Goal: Use online tool/utility: Use online tool/utility

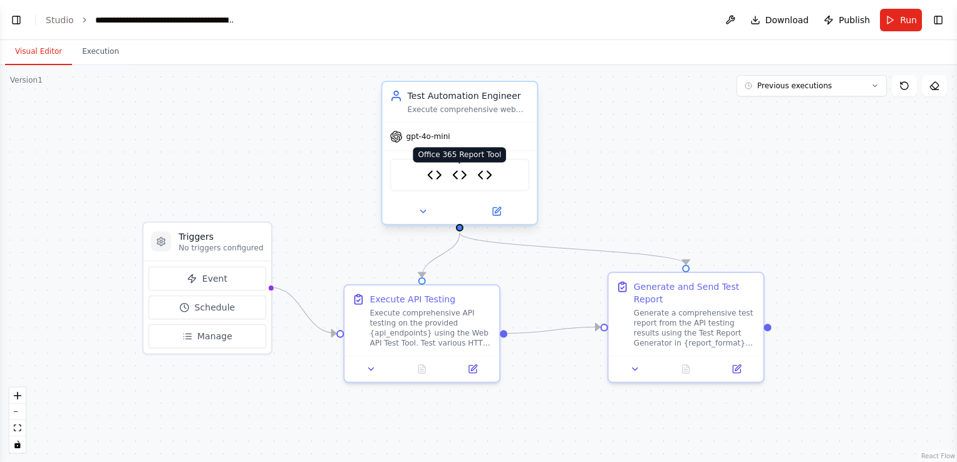
click at [461, 174] on img at bounding box center [459, 174] width 15 height 15
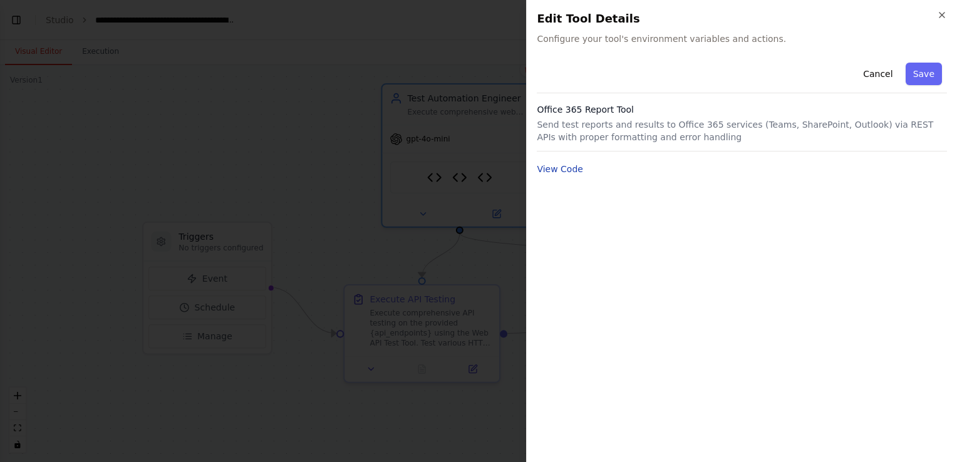
click at [558, 169] on button "View Code" at bounding box center [560, 169] width 46 height 13
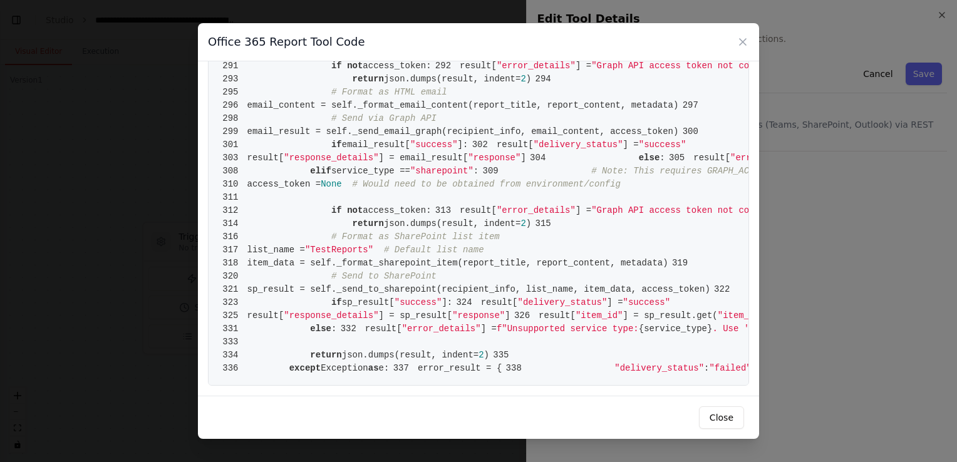
scroll to position [3696, 0]
click at [744, 41] on icon at bounding box center [743, 42] width 6 height 6
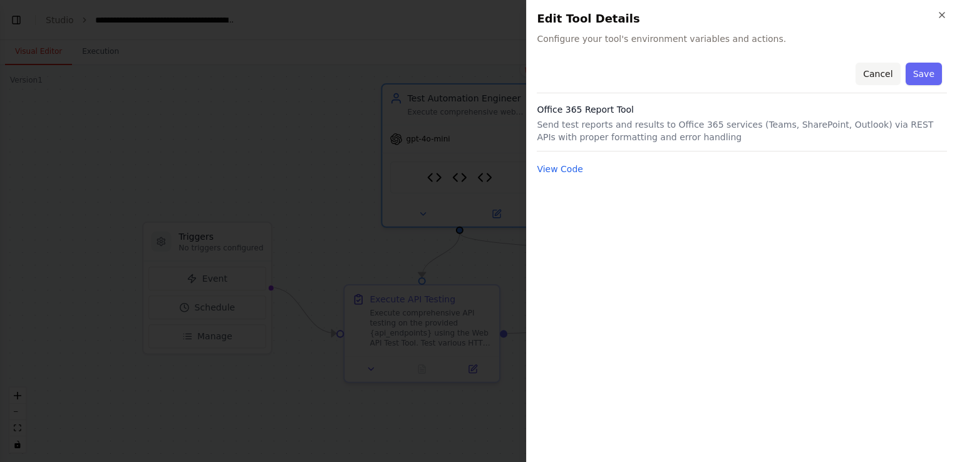
click at [886, 77] on button "Cancel" at bounding box center [878, 74] width 44 height 23
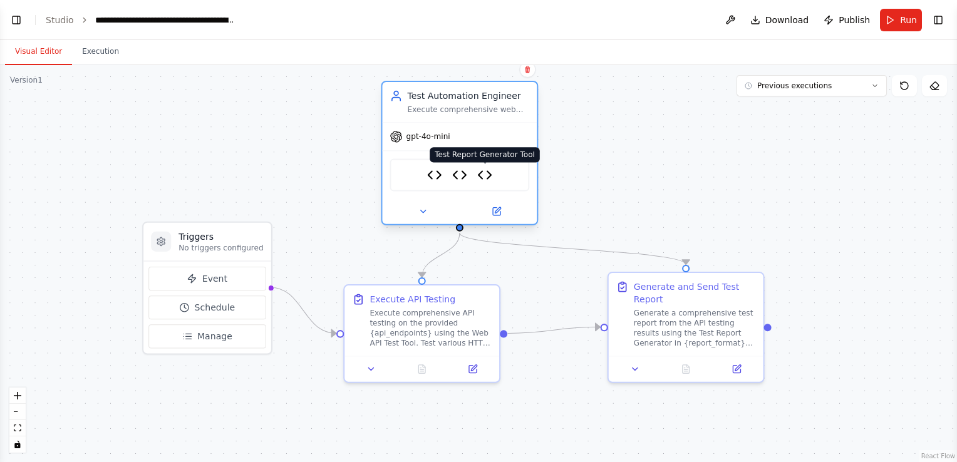
click at [486, 175] on img at bounding box center [484, 174] width 15 height 15
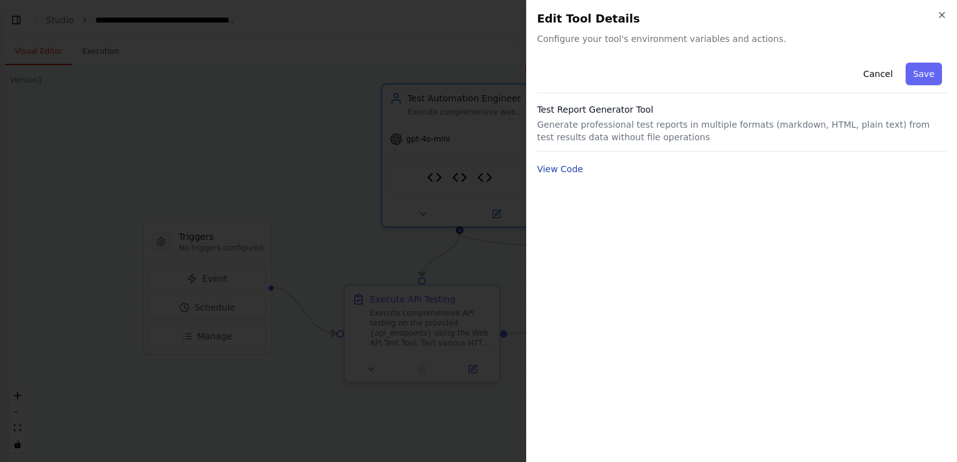
click at [546, 165] on button "View Code" at bounding box center [560, 169] width 46 height 13
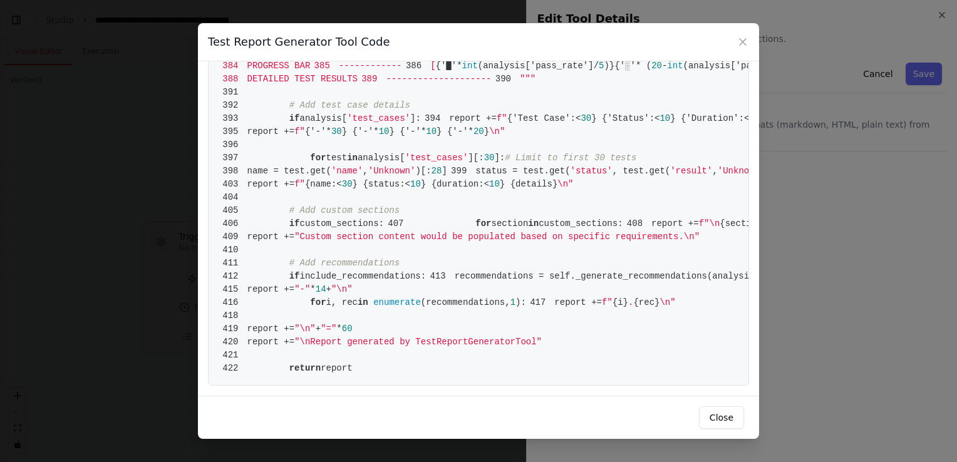
scroll to position [2568, 0]
click at [740, 40] on icon at bounding box center [743, 42] width 13 height 13
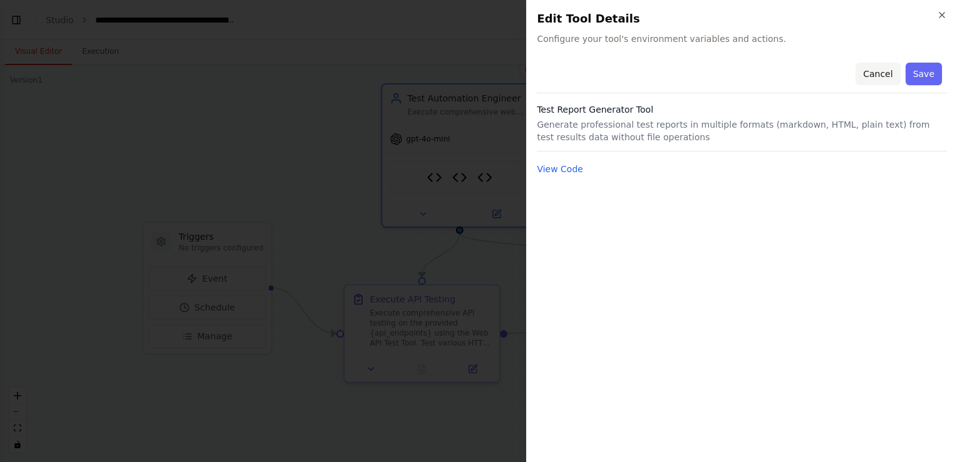
click at [889, 71] on button "Cancel" at bounding box center [878, 74] width 44 height 23
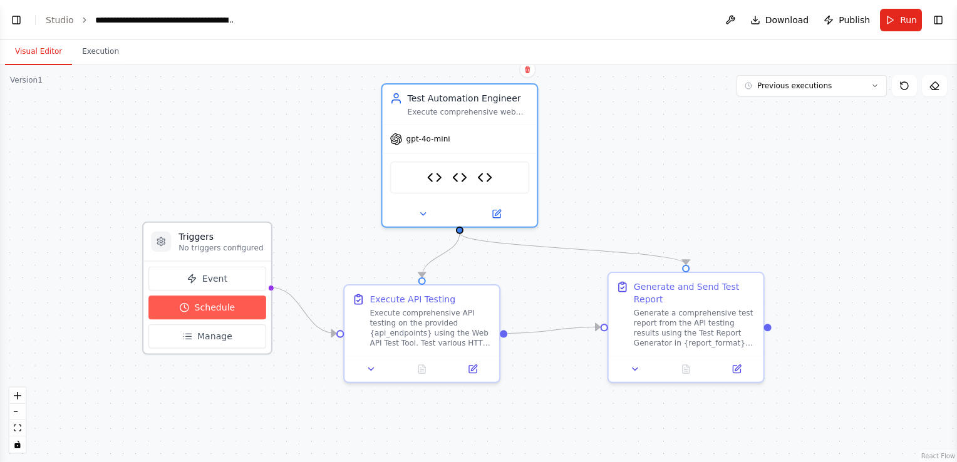
click at [218, 302] on span "Schedule" at bounding box center [215, 307] width 41 height 13
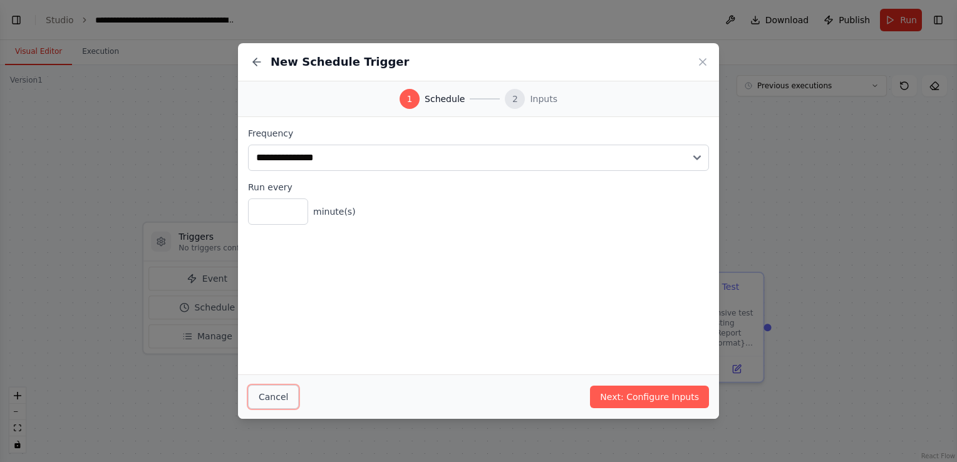
click at [283, 398] on button "Cancel" at bounding box center [273, 397] width 51 height 24
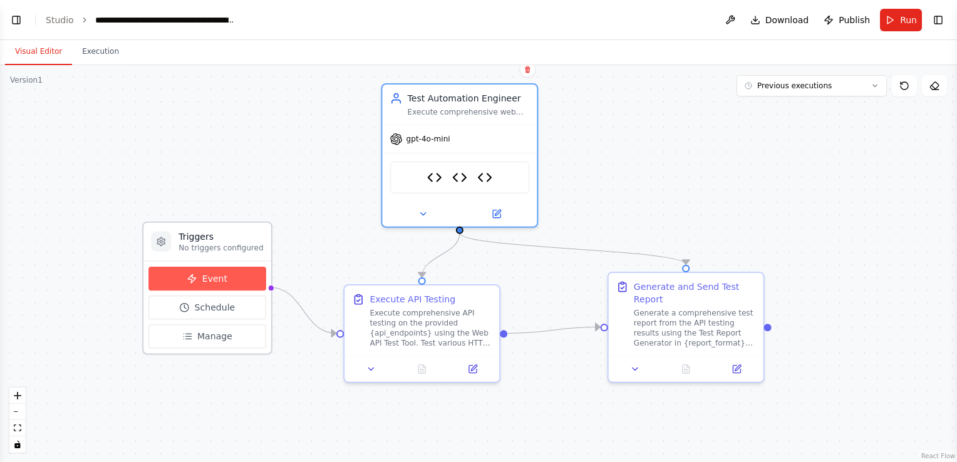
click at [222, 276] on span "Event" at bounding box center [214, 278] width 25 height 13
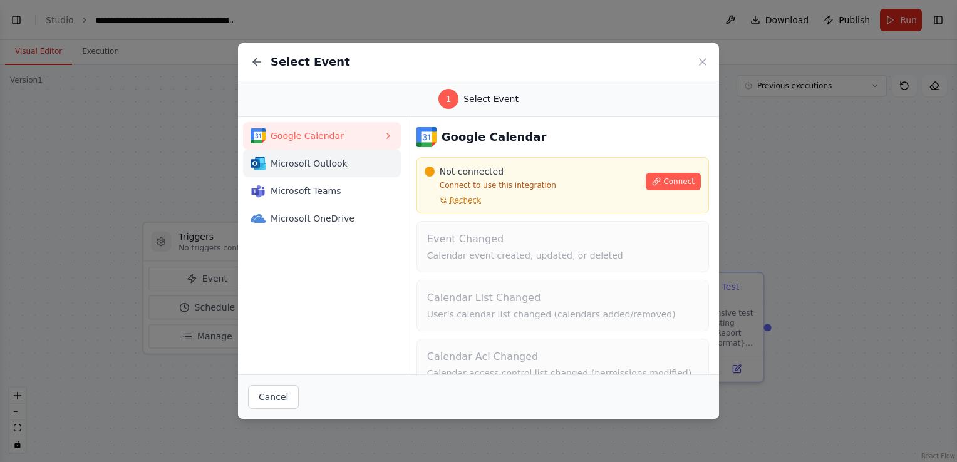
click at [306, 172] on button "Microsoft Outlook" at bounding box center [322, 164] width 158 height 28
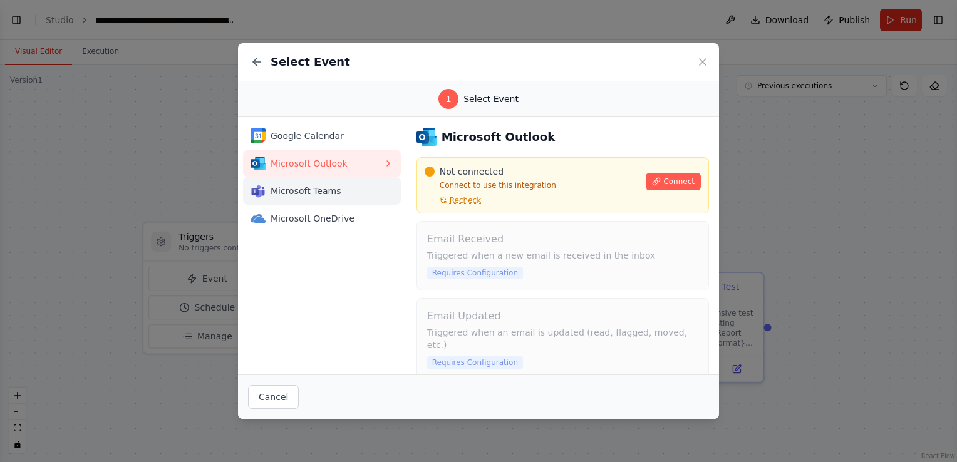
click at [304, 193] on span "Microsoft Teams" at bounding box center [327, 191] width 113 height 13
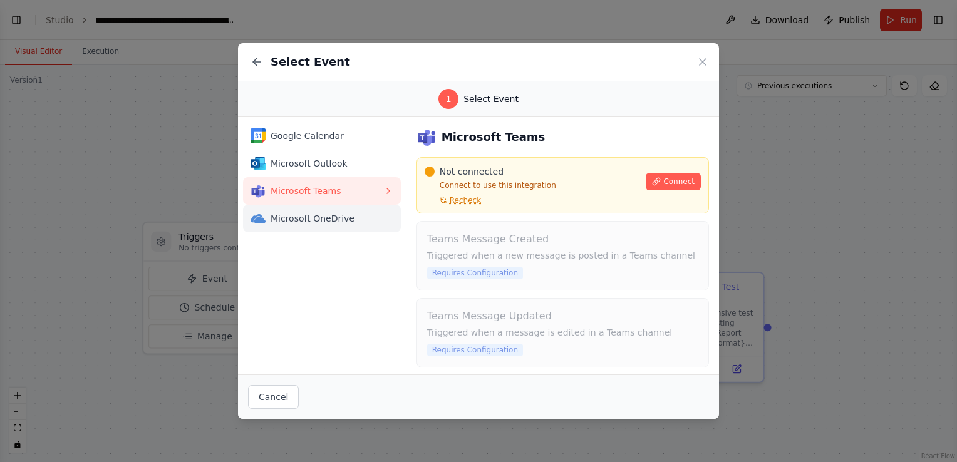
click at [303, 215] on span "Microsoft OneDrive" at bounding box center [327, 218] width 113 height 13
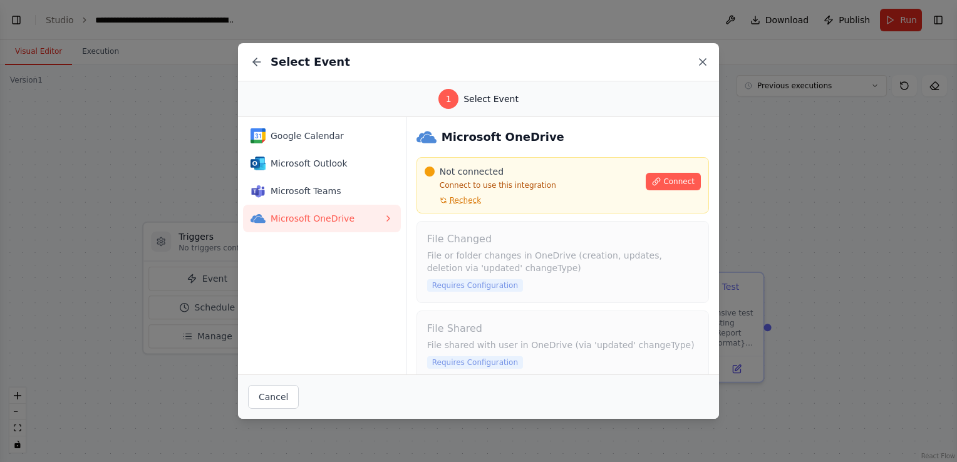
click at [702, 61] on icon at bounding box center [703, 62] width 6 height 6
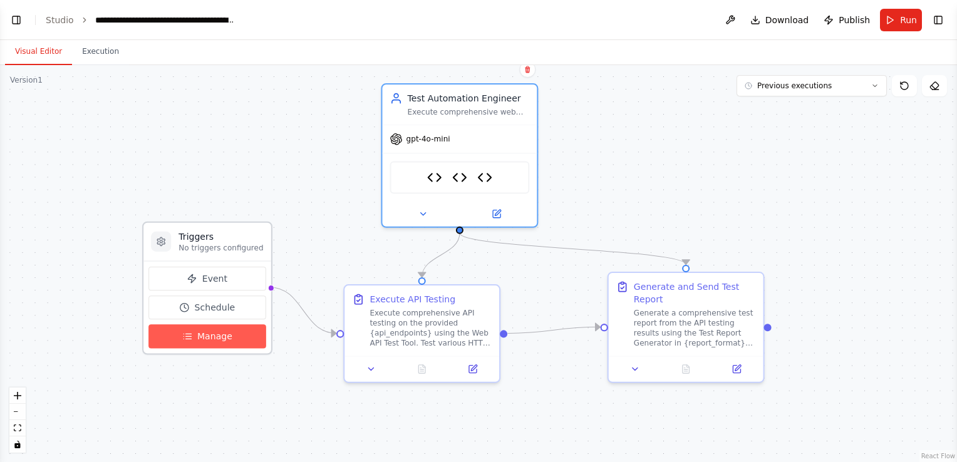
click at [204, 336] on span "Manage" at bounding box center [214, 336] width 35 height 13
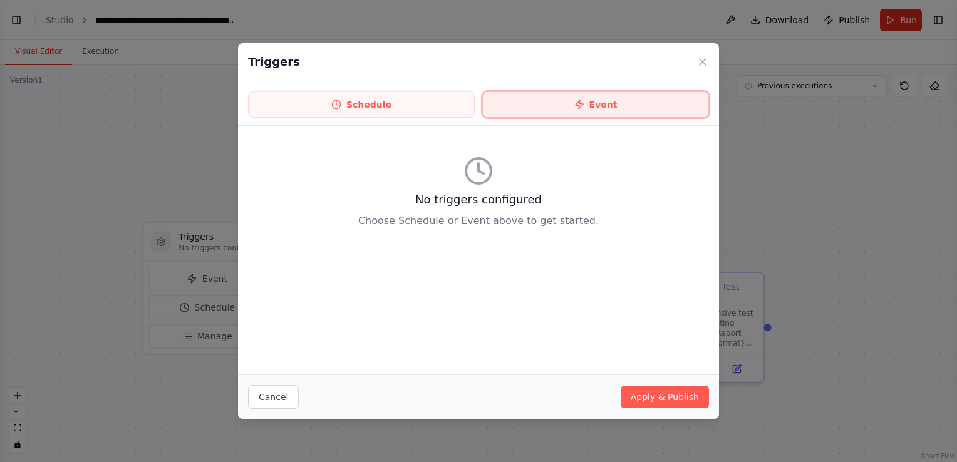
click at [509, 104] on button "Event" at bounding box center [595, 104] width 227 height 26
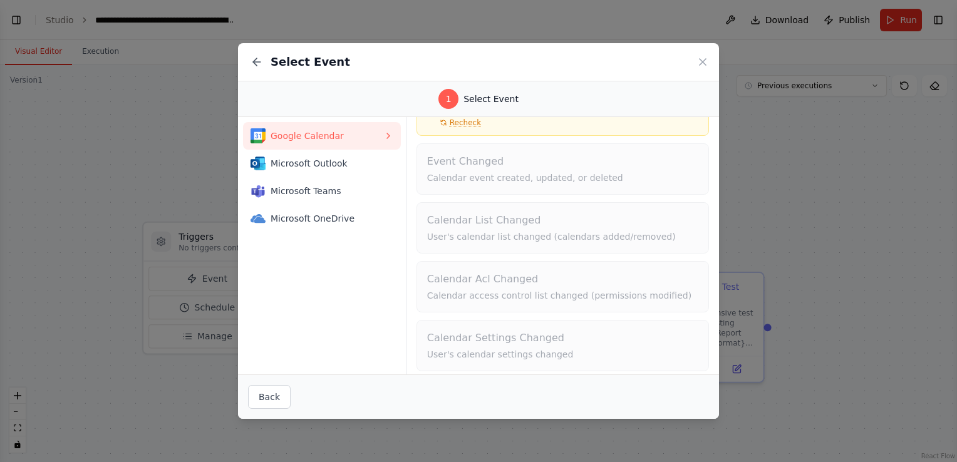
scroll to position [83, 0]
click at [259, 391] on button "Back" at bounding box center [269, 397] width 43 height 24
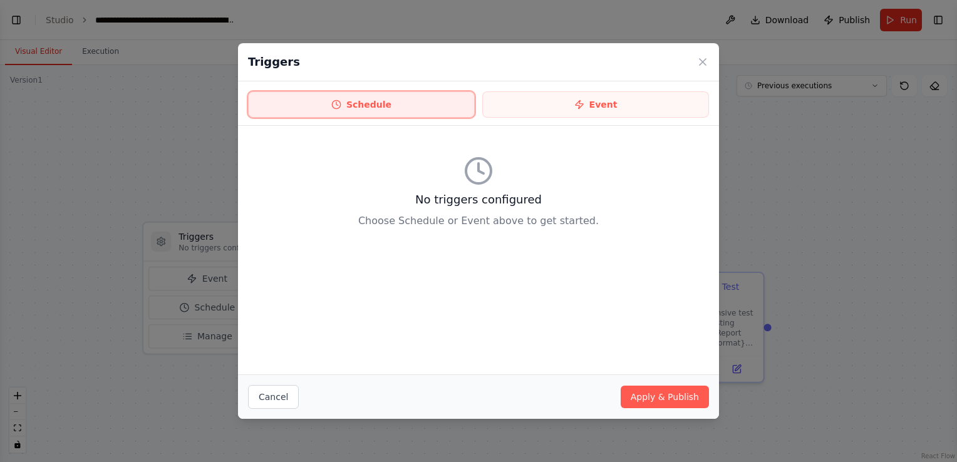
click at [409, 103] on button "Schedule" at bounding box center [361, 104] width 227 height 26
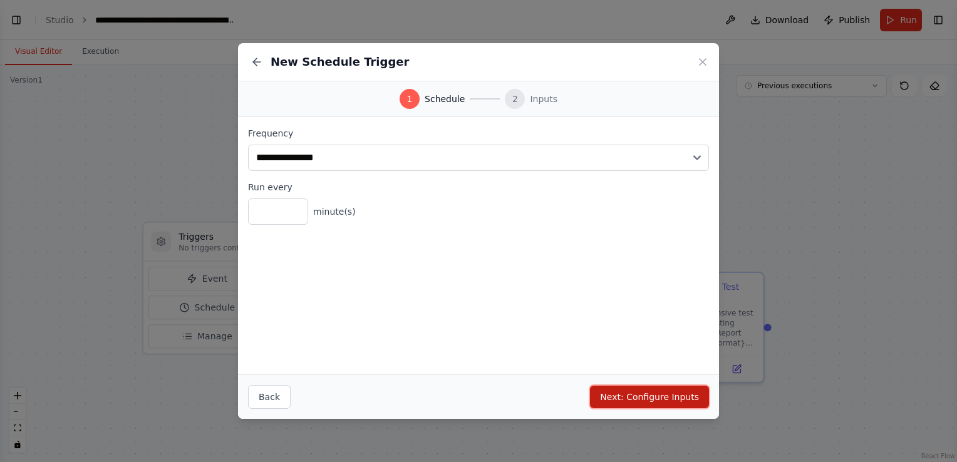
click at [648, 400] on button "Next: Configure Inputs" at bounding box center [649, 397] width 119 height 23
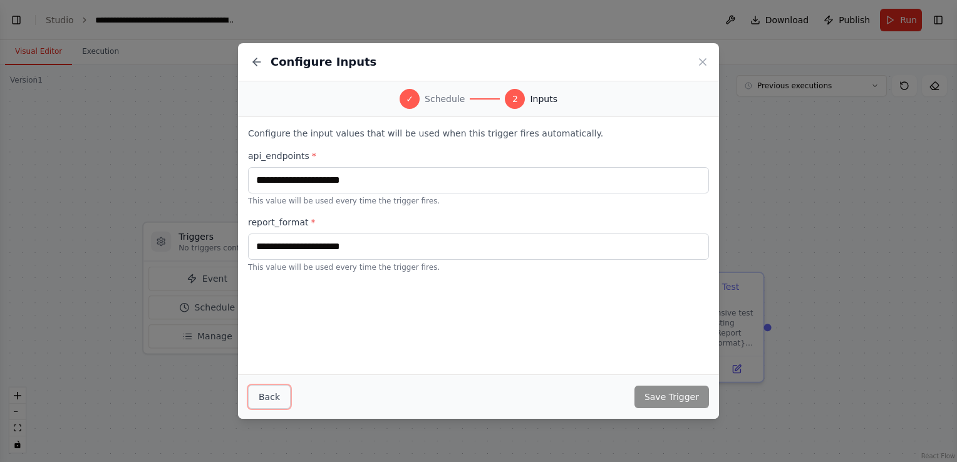
click at [267, 402] on button "Back" at bounding box center [269, 397] width 43 height 24
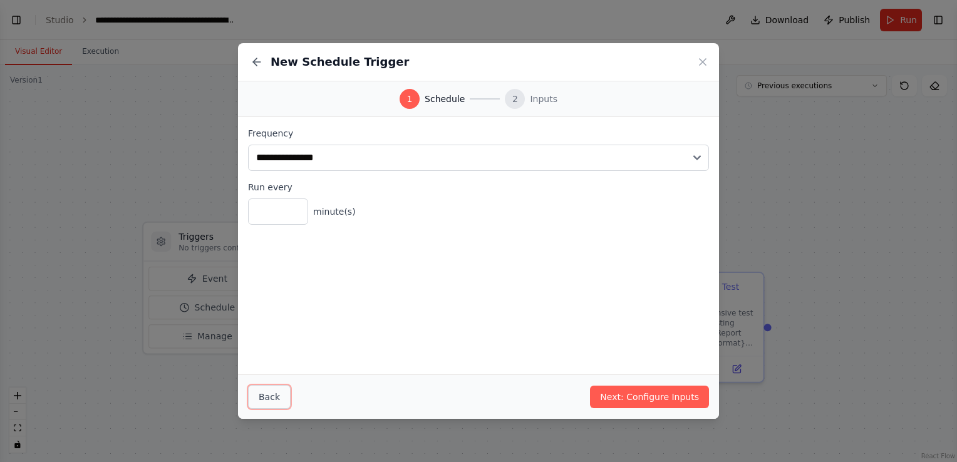
click at [267, 402] on button "Back" at bounding box center [269, 397] width 43 height 24
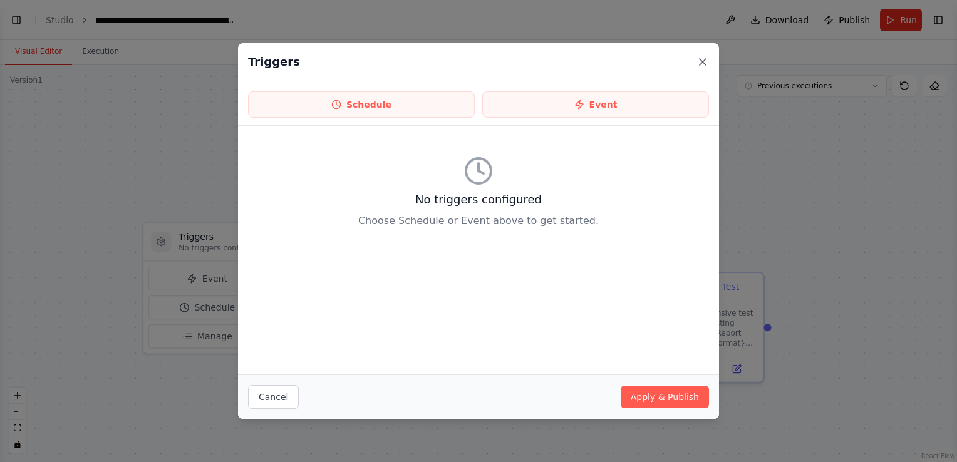
click at [700, 64] on icon at bounding box center [703, 62] width 6 height 6
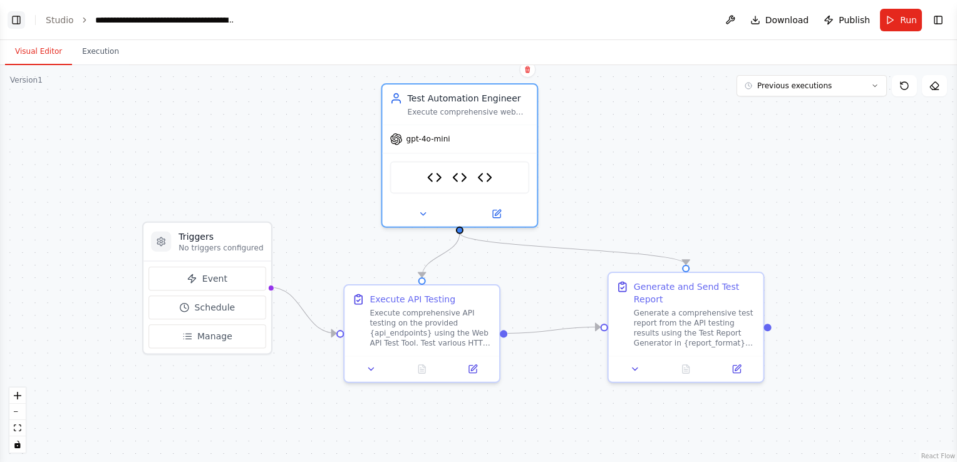
click at [19, 19] on button "Toggle Left Sidebar" at bounding box center [17, 20] width 18 height 18
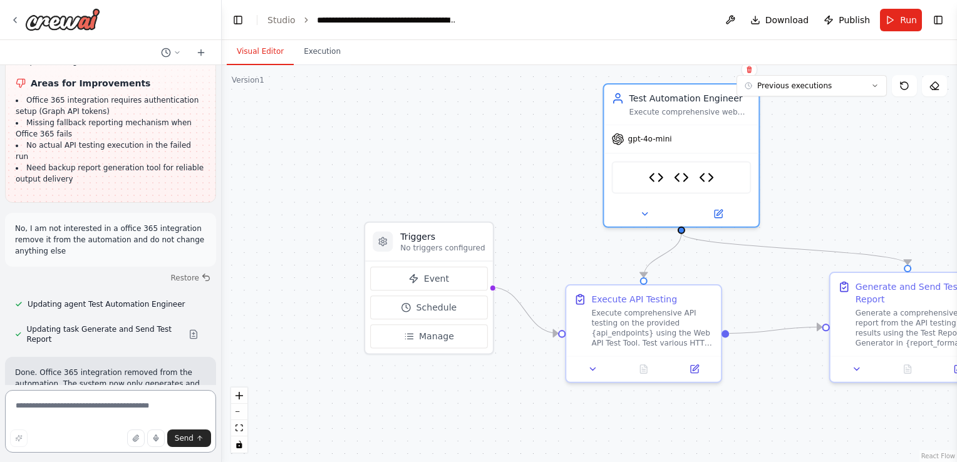
click at [76, 405] on textarea at bounding box center [110, 421] width 211 height 63
click at [66, 412] on textarea "**********" at bounding box center [110, 421] width 211 height 63
click at [137, 410] on textarea "**********" at bounding box center [110, 421] width 211 height 63
type textarea "**********"
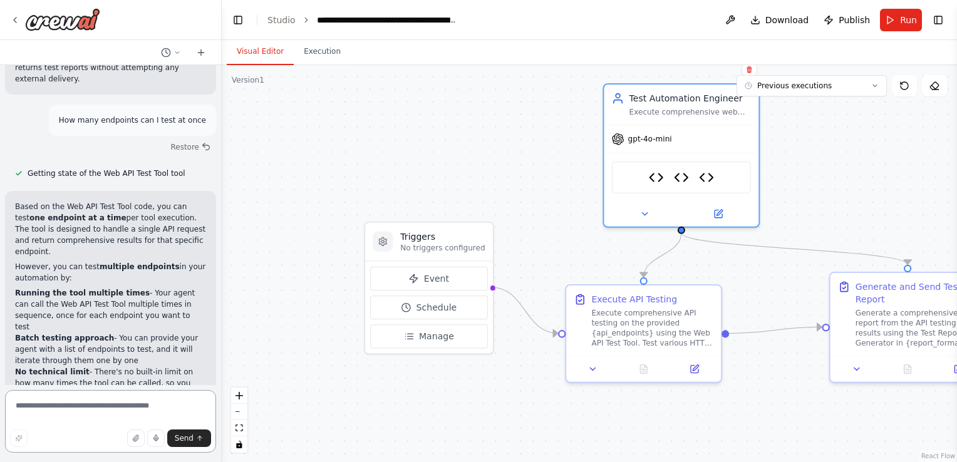
scroll to position [4638, 0]
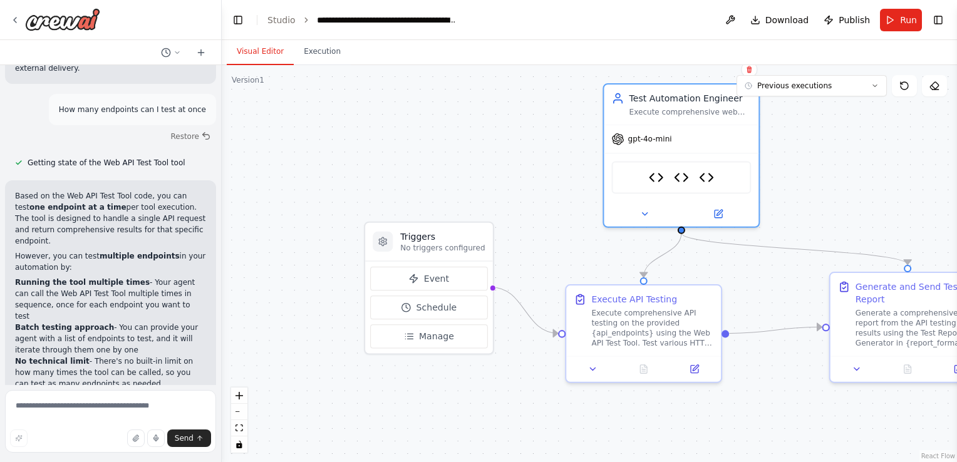
drag, startPoint x: 166, startPoint y: 302, endPoint x: 5, endPoint y: 249, distance: 169.4
click at [5, 249] on div "Based on the Web API Test Tool code, you can test one endpoint at a time per to…" at bounding box center [110, 363] width 211 height 366
drag, startPoint x: 5, startPoint y: 249, endPoint x: 123, endPoint y: 315, distance: 135.4
click at [123, 315] on div "Based on the Web API Test Tool code, you can test one endpoint at a time per to…" at bounding box center [110, 363] width 191 height 346
click at [118, 409] on textarea at bounding box center [110, 421] width 211 height 63
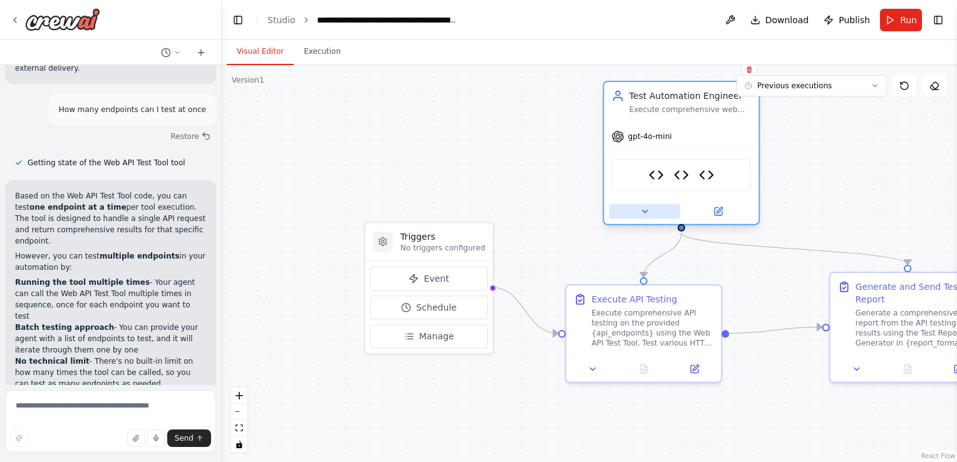
click at [646, 207] on icon at bounding box center [645, 212] width 10 height 10
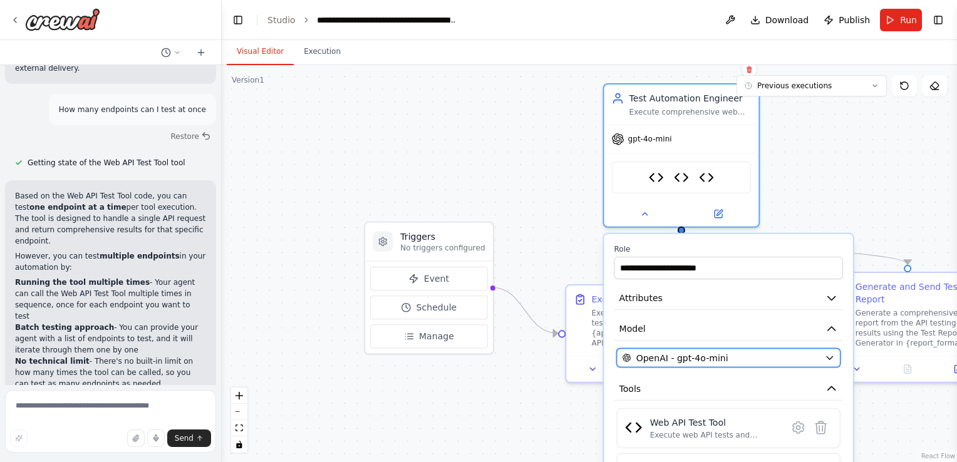
click at [829, 357] on icon "button" at bounding box center [830, 358] width 6 height 3
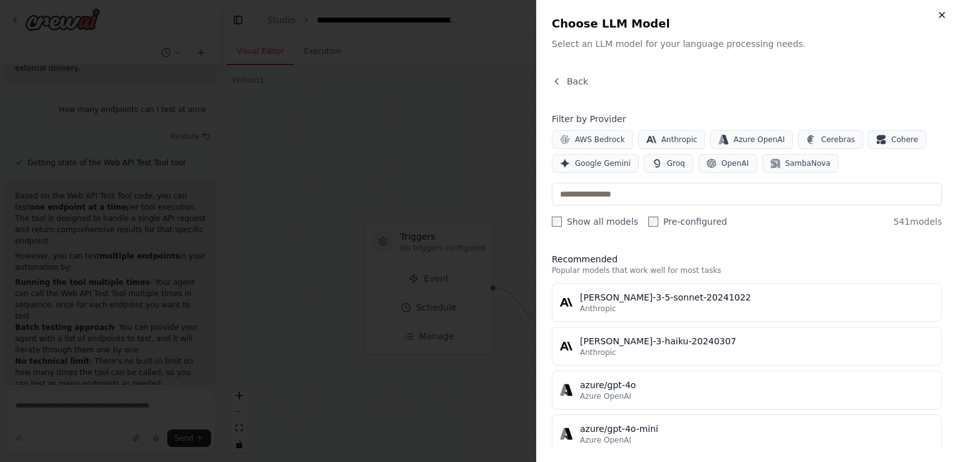
click at [940, 16] on icon "button" at bounding box center [942, 15] width 10 height 10
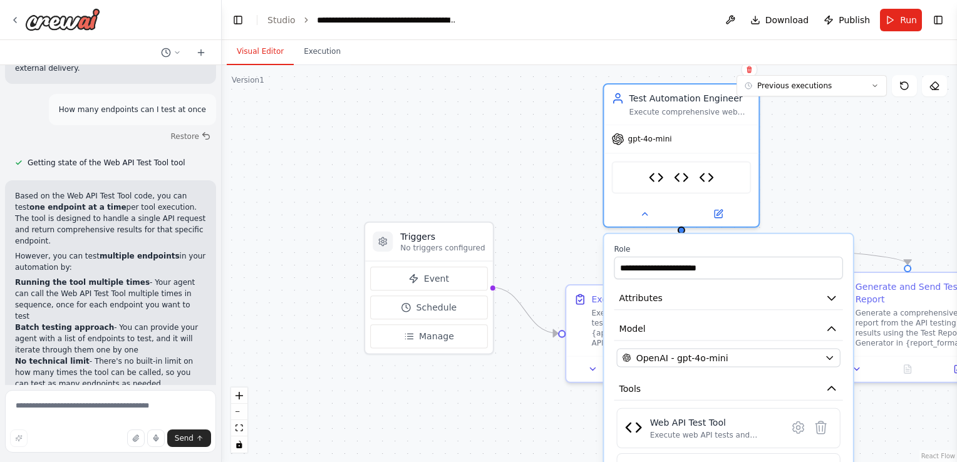
click at [520, 202] on div ".deletable-edge-delete-btn { width: 20px; height: 20px; border: 0px solid #ffff…" at bounding box center [589, 263] width 735 height 397
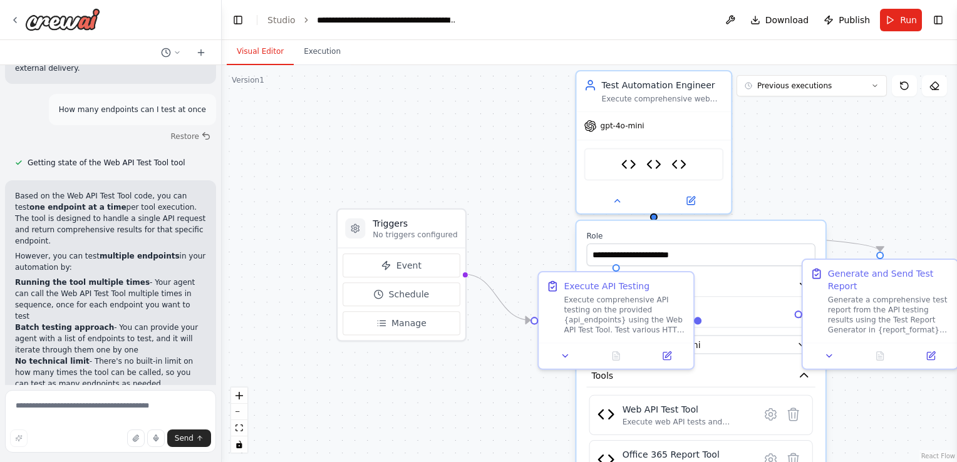
drag, startPoint x: 512, startPoint y: 182, endPoint x: 485, endPoint y: 169, distance: 30.5
click at [485, 169] on div ".deletable-edge-delete-btn { width: 20px; height: 20px; border: 0px solid #ffff…" at bounding box center [589, 263] width 735 height 397
click at [621, 201] on icon at bounding box center [617, 199] width 10 height 10
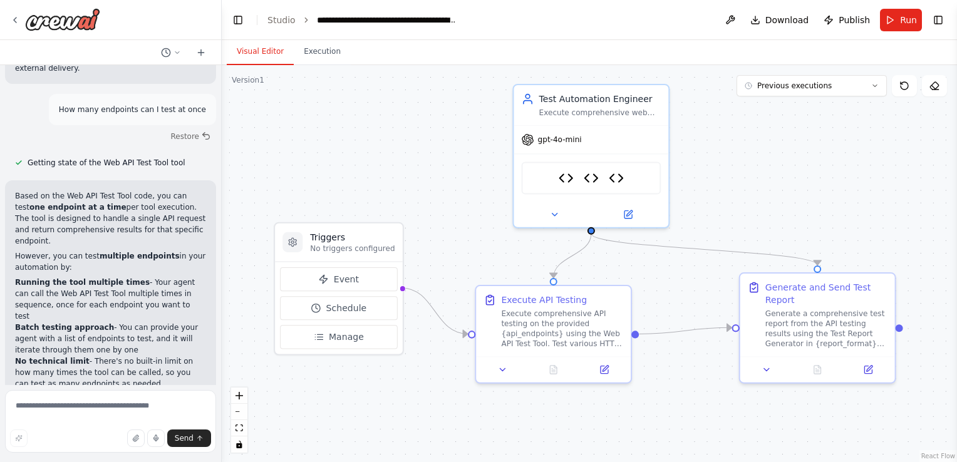
drag, startPoint x: 699, startPoint y: 267, endPoint x: 636, endPoint y: 281, distance: 64.1
click at [636, 281] on div ".deletable-edge-delete-btn { width: 20px; height: 20px; border: 0px solid #ffff…" at bounding box center [589, 263] width 735 height 397
click at [866, 365] on icon at bounding box center [868, 368] width 8 height 8
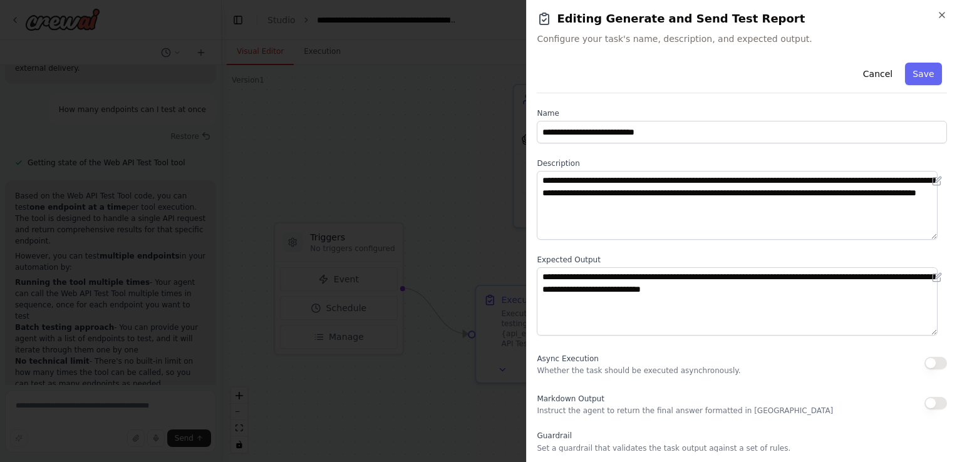
scroll to position [102, 0]
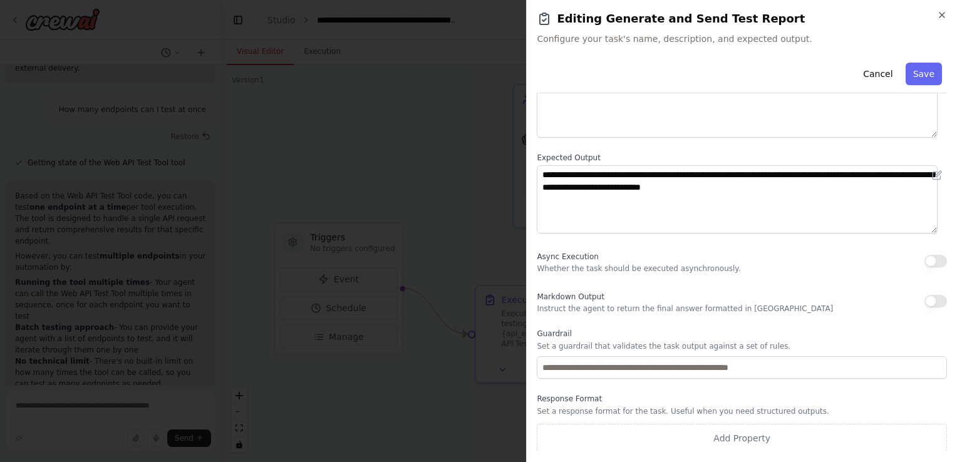
click at [935, 301] on button "button" at bounding box center [936, 301] width 23 height 13
click at [925, 301] on button "button" at bounding box center [936, 301] width 23 height 13
click at [874, 75] on button "Cancel" at bounding box center [878, 74] width 44 height 23
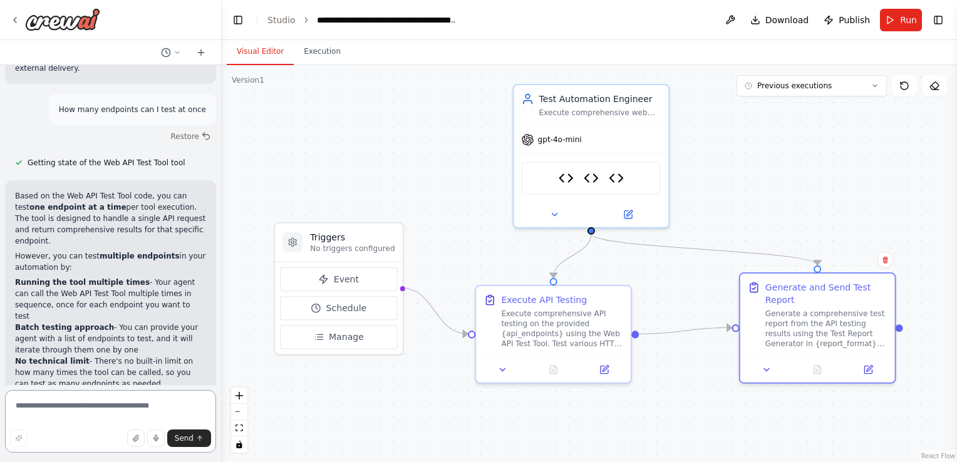
click at [100, 405] on textarea at bounding box center [110, 421] width 211 height 63
drag, startPoint x: 120, startPoint y: 348, endPoint x: 103, endPoint y: 360, distance: 20.7
copy p "set up testing for multiple specific endpoints"
click at [97, 407] on textarea "**********" at bounding box center [110, 421] width 211 height 63
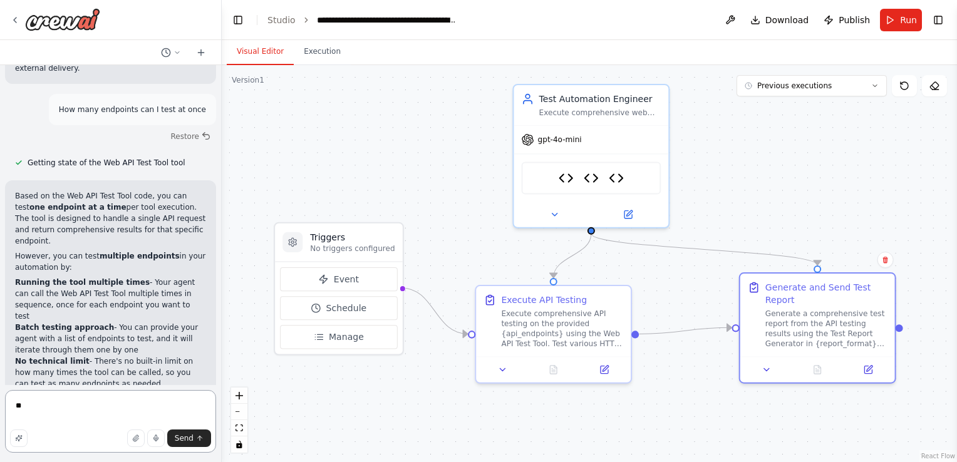
type textarea "*"
type textarea "**********"
click at [183, 437] on span "Send" at bounding box center [184, 438] width 19 height 10
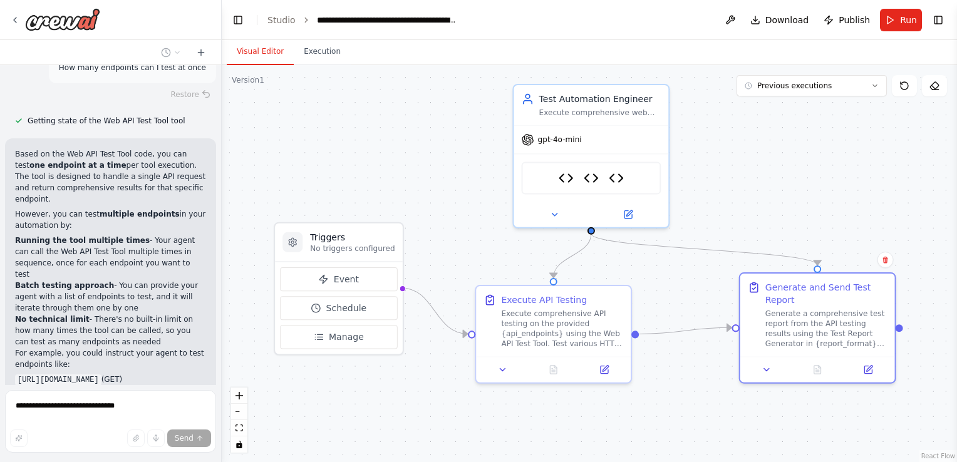
scroll to position [4748, 0]
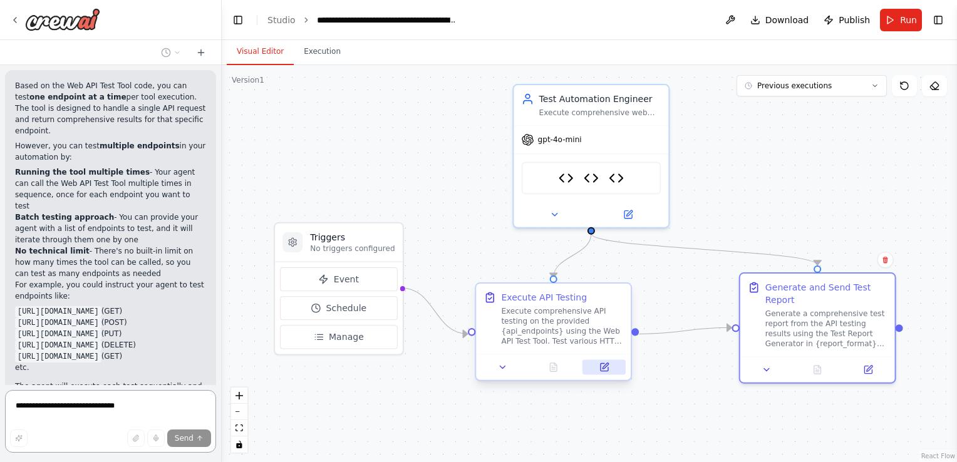
click at [604, 365] on icon at bounding box center [605, 368] width 8 height 8
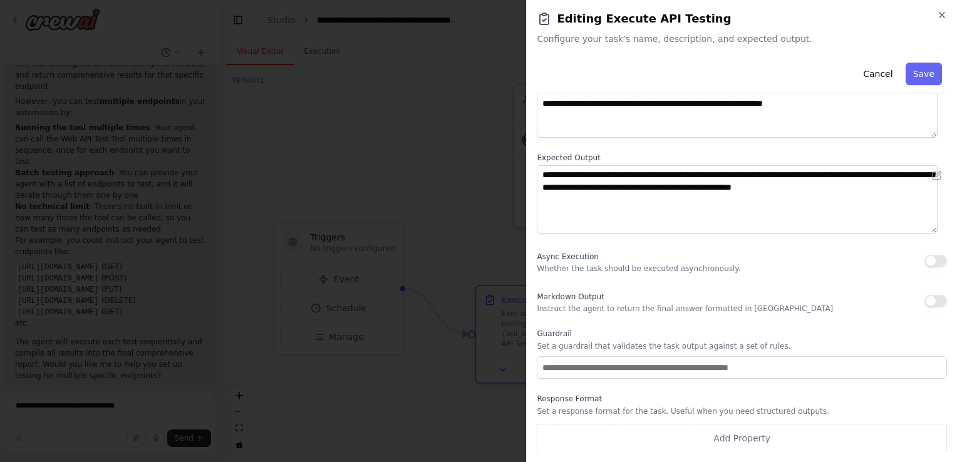
scroll to position [4803, 0]
click at [874, 75] on button "Cancel" at bounding box center [878, 74] width 44 height 23
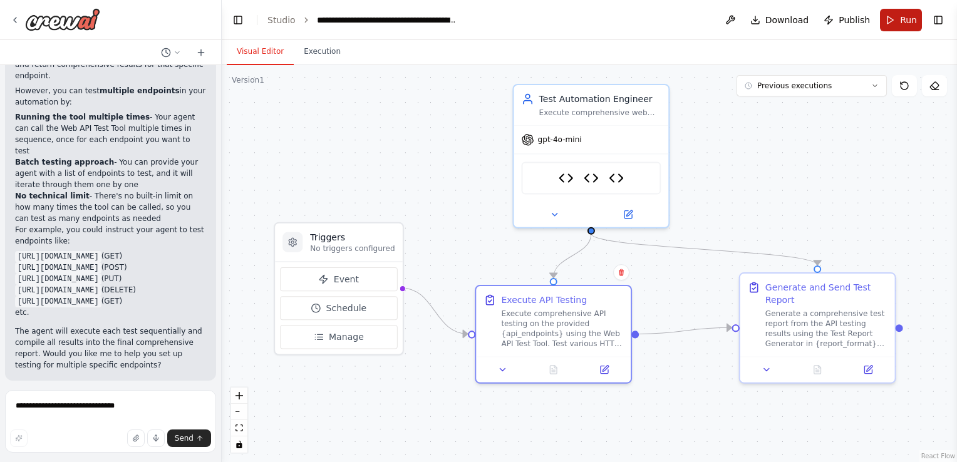
click at [888, 22] on button "Run" at bounding box center [901, 20] width 42 height 23
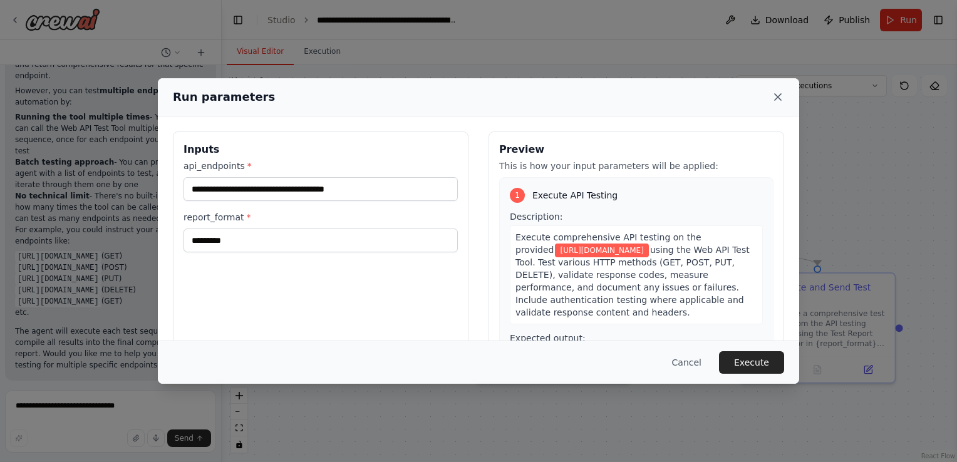
click at [775, 96] on icon at bounding box center [778, 97] width 13 height 13
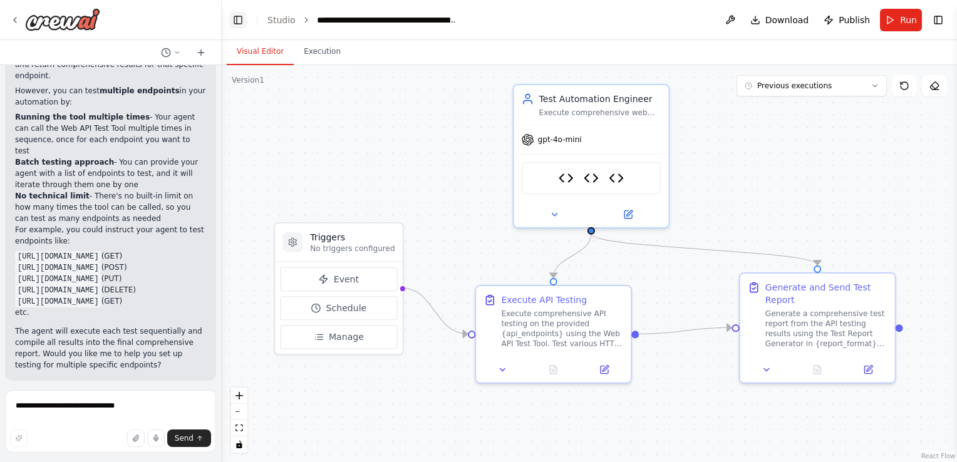
click at [238, 19] on button "Toggle Left Sidebar" at bounding box center [238, 20] width 18 height 18
